Goal: Information Seeking & Learning: Compare options

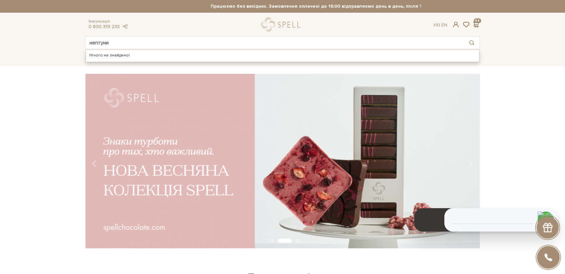
type input "нептуни"
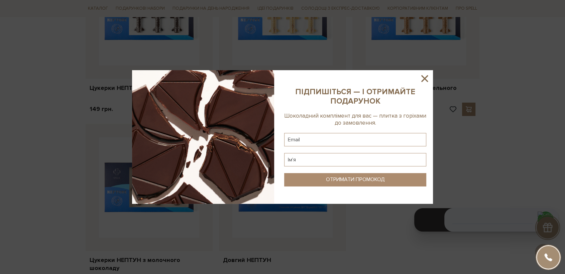
click at [424, 81] on icon at bounding box center [424, 78] width 11 height 11
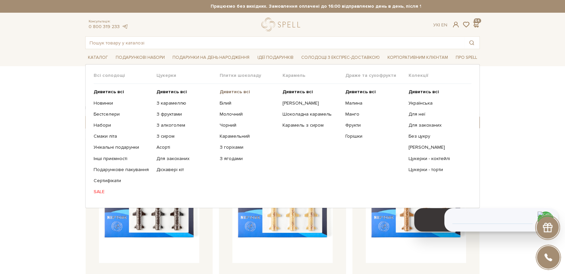
click at [238, 92] on b "Дивитись всі" at bounding box center [234, 92] width 30 height 6
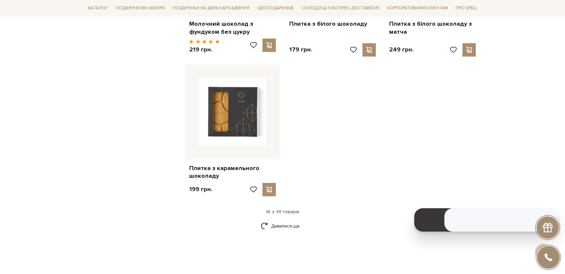
scroll to position [819, 0]
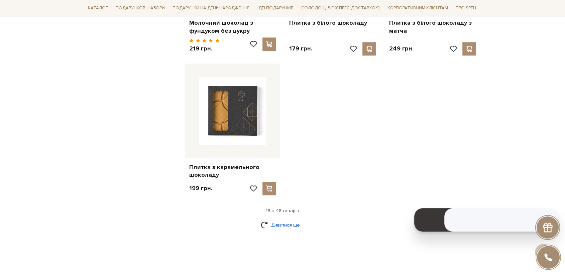
click at [290, 219] on link "Дивитися ще" at bounding box center [282, 225] width 43 height 12
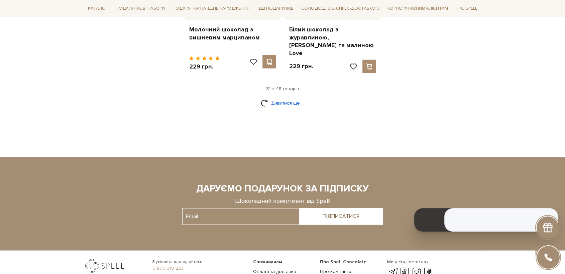
scroll to position [1684, 0]
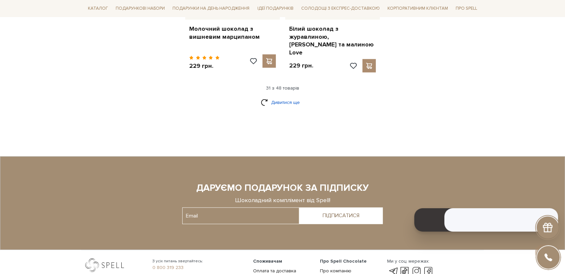
click at [273, 97] on link "Дивитися ще" at bounding box center [282, 103] width 43 height 12
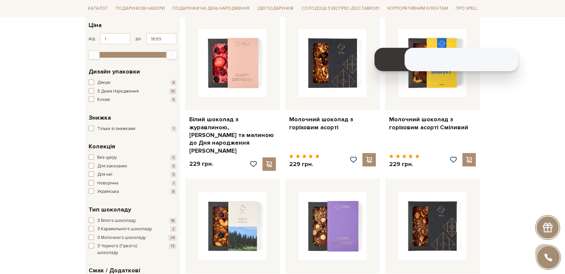
scroll to position [0, 0]
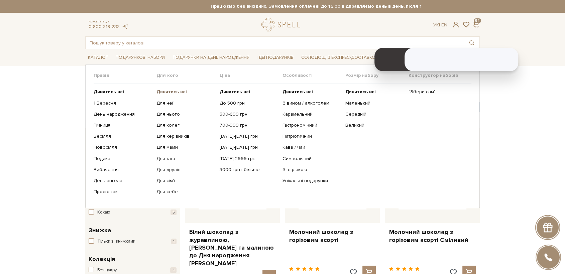
click at [172, 94] on b "Дивитись всі" at bounding box center [171, 92] width 30 height 6
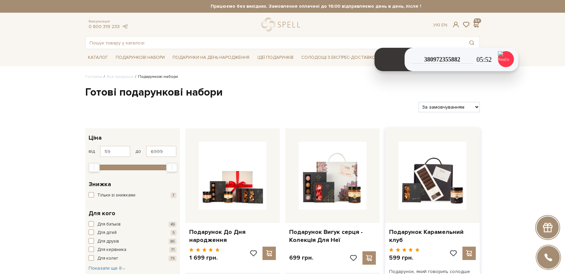
drag, startPoint x: 432, startPoint y: 105, endPoint x: 438, endPoint y: 128, distance: 23.8
select select "https://spellchocolate.com/our-productions/podarunkovi-box/?sort=p.price&order=…"
click at [418, 102] on select "За замовчуванням За Ціною (зростання) За Ціною (зменшення) Новинки За популярні…" at bounding box center [448, 107] width 61 height 10
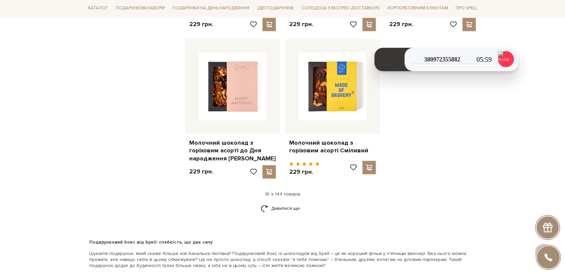
scroll to position [843, 0]
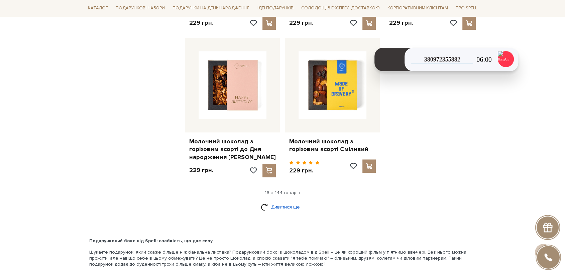
click at [281, 201] on link "Дивитися ще" at bounding box center [282, 207] width 43 height 12
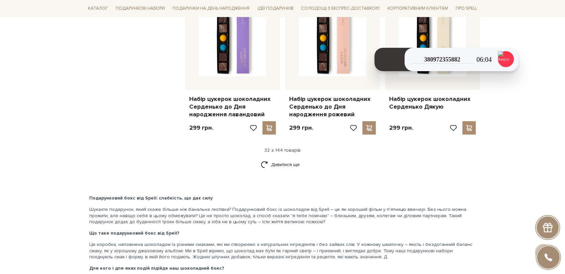
scroll to position [1638, 0]
click at [277, 159] on link "Дивитися ще" at bounding box center [282, 165] width 43 height 12
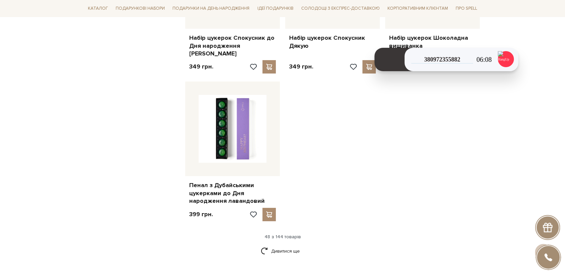
scroll to position [2436, 0]
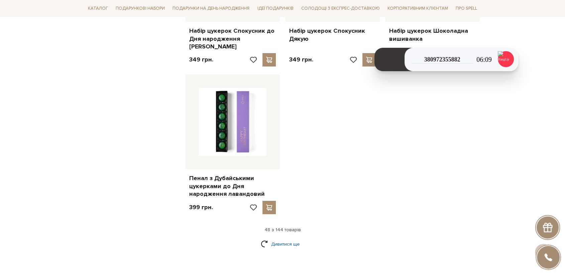
click at [294, 238] on link "Дивитися ще" at bounding box center [282, 244] width 43 height 12
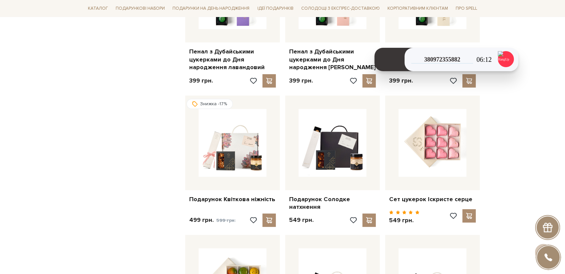
scroll to position [2592, 0]
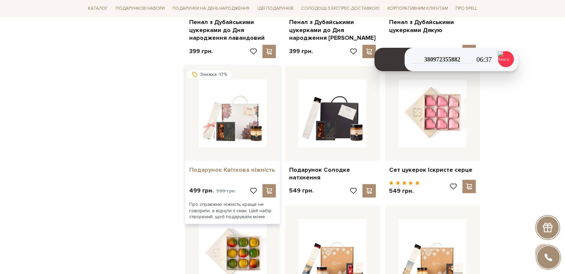
click at [241, 166] on link "Подарунок Квіткова ніжність" at bounding box center [232, 170] width 87 height 8
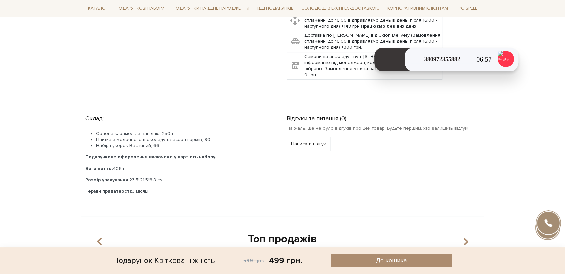
scroll to position [289, 0]
drag, startPoint x: 165, startPoint y: 139, endPoint x: 97, endPoint y: 138, distance: 68.5
click at [97, 142] on li "Набір цукерок Весняний, 66 г" at bounding box center [183, 145] width 174 height 6
copy li "Набір цукерок Весняний, 66 г"
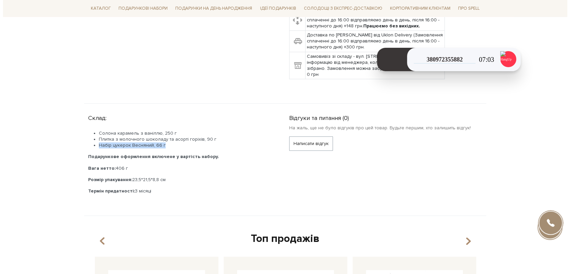
scroll to position [0, 0]
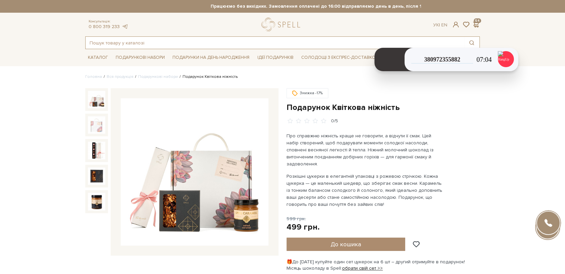
click at [145, 47] on input "text" at bounding box center [275, 43] width 378 height 12
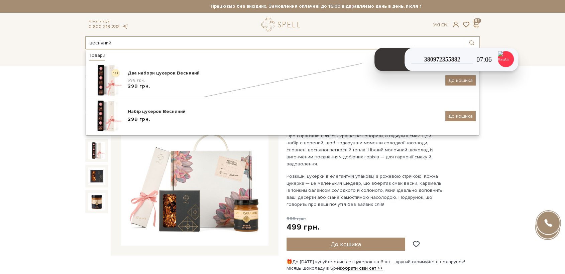
type input "весняний"
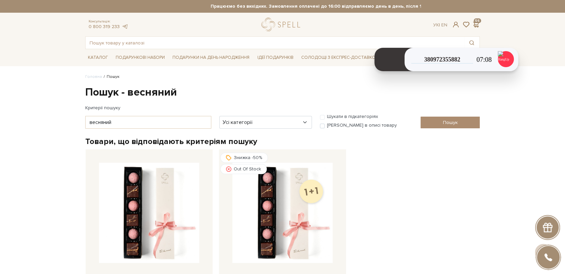
scroll to position [126, 0]
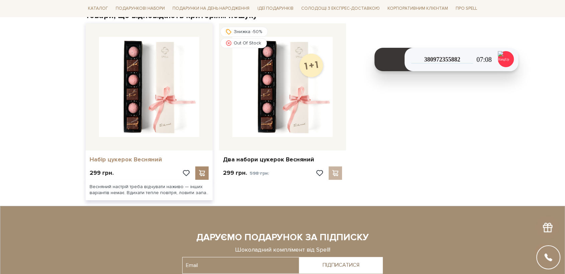
click at [121, 161] on link "Набір цукерок Весняний" at bounding box center [149, 160] width 119 height 8
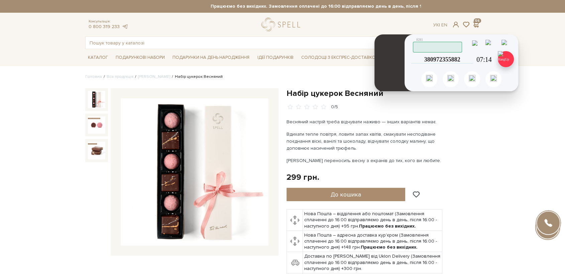
click at [508, 61] on img at bounding box center [505, 59] width 16 height 16
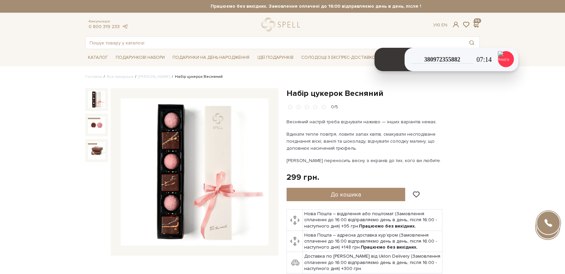
click at [211, 158] on img at bounding box center [195, 172] width 148 height 148
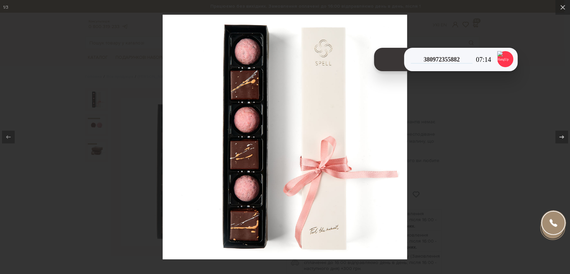
click at [99, 188] on div at bounding box center [285, 137] width 570 height 274
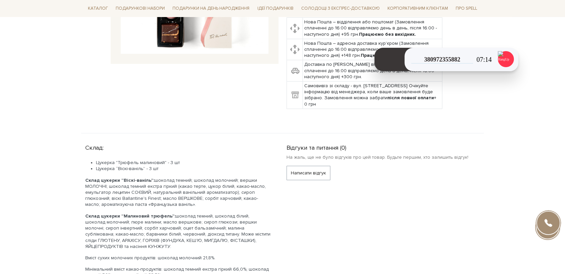
scroll to position [248, 0]
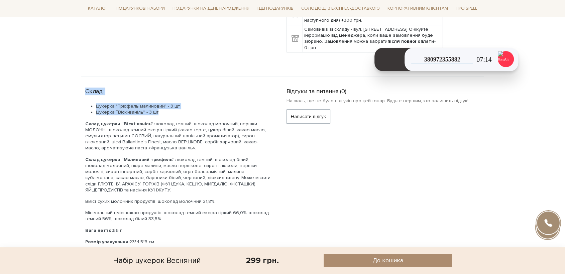
drag, startPoint x: 168, startPoint y: 111, endPoint x: 75, endPoint y: 90, distance: 94.8
copy div "Склад: Цукерка "Трюфель малиновий" - 3 шт Цукерка “Віскі-ваніль” - 3 шт"
click at [176, 258] on div "Набір цукерок Весняний" at bounding box center [157, 260] width 88 height 13
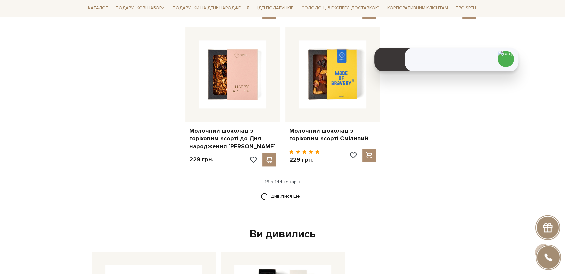
scroll to position [850, 0]
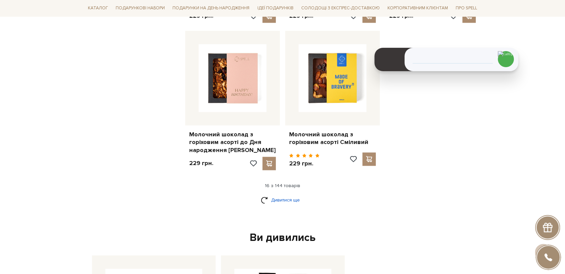
click at [285, 194] on link "Дивитися ще" at bounding box center [282, 200] width 43 height 12
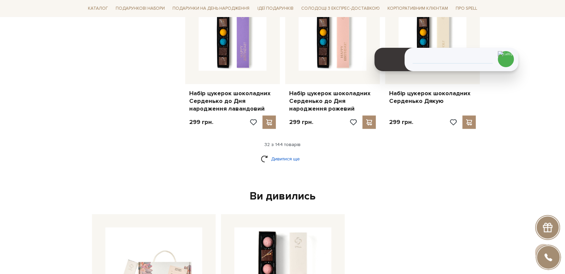
scroll to position [1644, 0]
click at [287, 154] on link "Дивитися ще" at bounding box center [282, 160] width 43 height 12
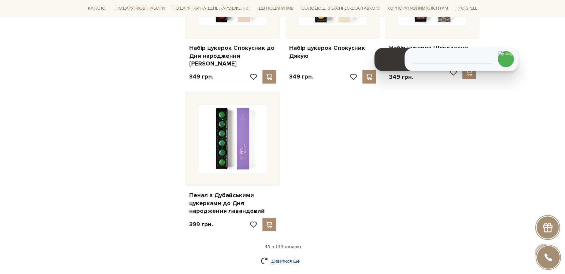
scroll to position [2424, 0]
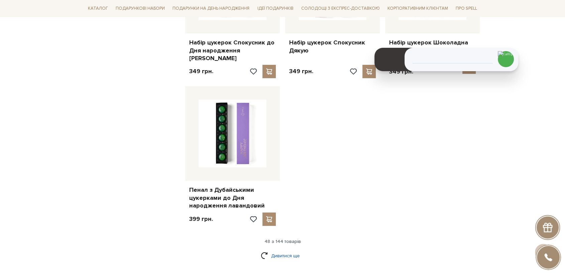
click at [274, 250] on link "Дивитися ще" at bounding box center [282, 256] width 43 height 12
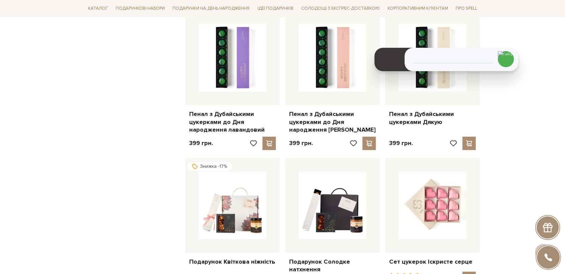
scroll to position [2500, 0]
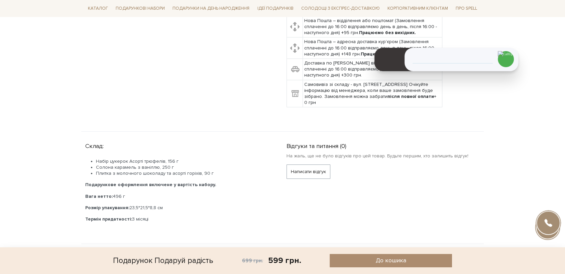
scroll to position [248, 0]
drag, startPoint x: 181, startPoint y: 157, endPoint x: 92, endPoint y: 160, distance: 89.2
click at [96, 160] on li "Набір цукерок Асорті трюфелів, 156 г" at bounding box center [183, 161] width 174 height 6
copy li "Набір цукерок Асорті трюфелів, 156 г"
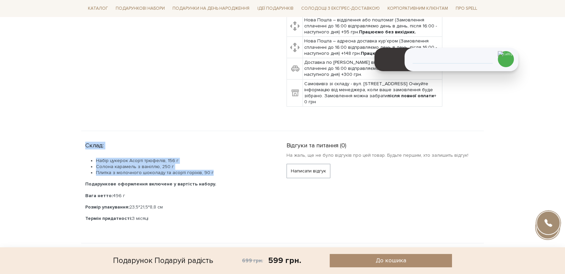
drag, startPoint x: 208, startPoint y: 174, endPoint x: 85, endPoint y: 146, distance: 126.8
click at [85, 146] on div "Склад: Набір цукерок Асорті трюфелів, 156 г Солона карамель з ваніллю, 250 г Пл…" at bounding box center [181, 180] width 193 height 83
copy div "Склад: Набір цукерок Асорті трюфелів, 156 г Солона карамель з ваніллю, 250 г Пл…"
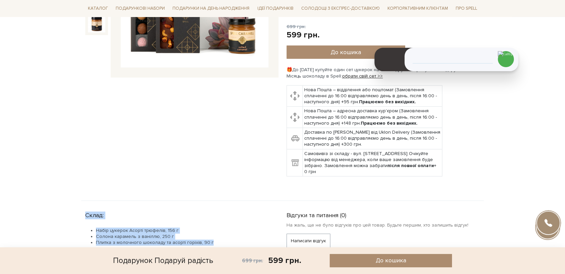
scroll to position [0, 0]
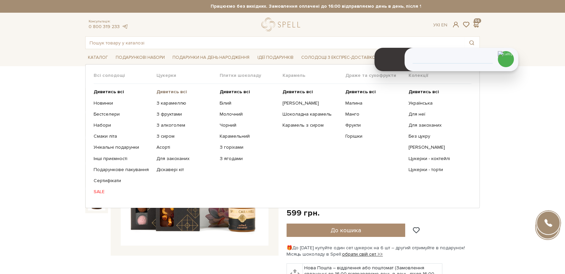
click at [174, 90] on b "Дивитись всі" at bounding box center [171, 92] width 30 height 6
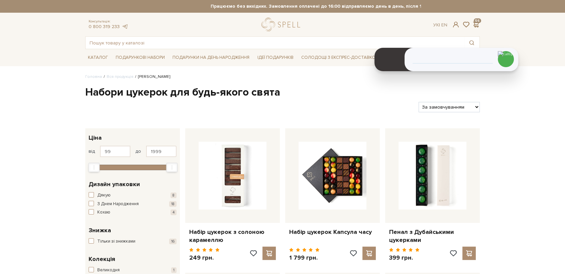
drag, startPoint x: 0, startPoint y: 0, endPoint x: 460, endPoint y: 108, distance: 472.2
click at [460, 108] on select "За замовчуванням За Ціною (зростання) За Ціною (зменшення) Новинки За популярні…" at bounding box center [448, 107] width 61 height 10
select select "[URL][DOMAIN_NAME]"
click at [418, 102] on select "За замовчуванням За Ціною (зростання) За Ціною (зменшення) Новинки За популярні…" at bounding box center [448, 107] width 61 height 10
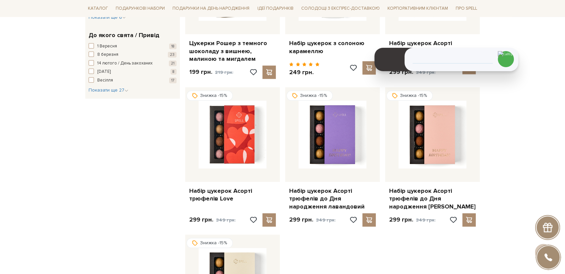
scroll to position [779, 0]
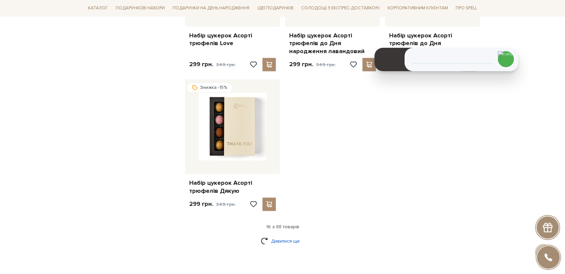
click at [287, 244] on link "Дивитися ще" at bounding box center [282, 241] width 43 height 12
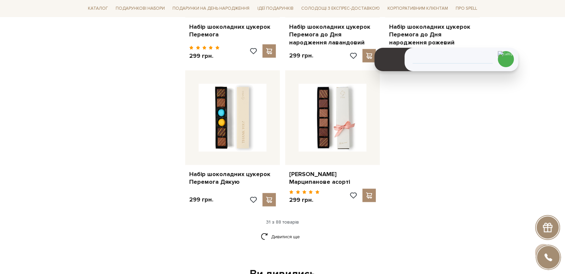
scroll to position [1515, 0]
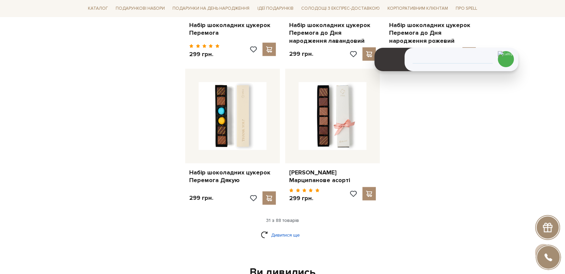
click at [289, 231] on link "Дивитися ще" at bounding box center [282, 235] width 43 height 12
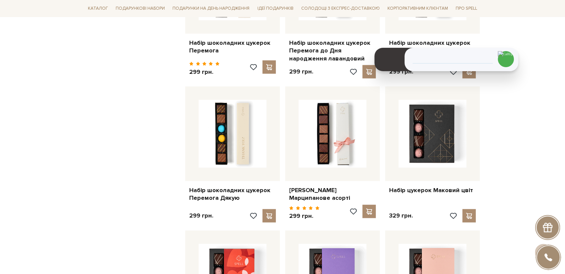
scroll to position [1497, 0]
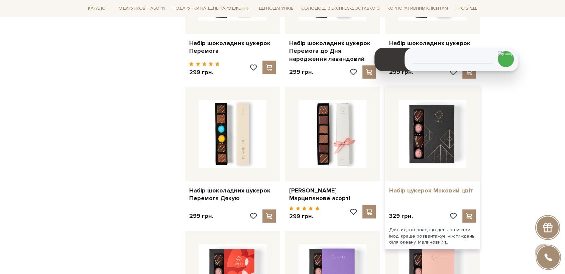
click at [410, 187] on link "Набір цукерок Маковий цвіт" at bounding box center [432, 191] width 87 height 8
